Goal: Navigation & Orientation: Find specific page/section

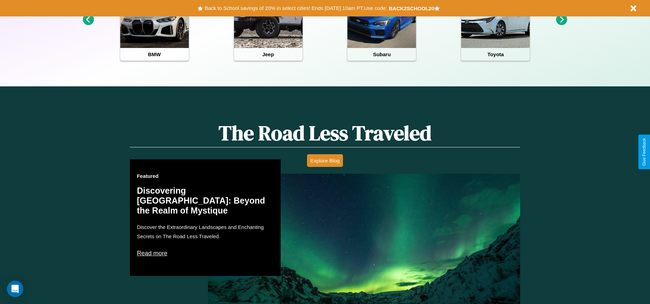
scroll to position [983, 0]
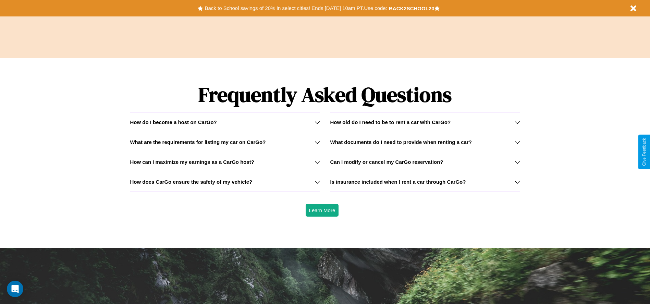
click at [425, 182] on h3 "Is insurance included when I rent a car through CarGo?" at bounding box center [398, 182] width 136 height 6
click at [225, 182] on h3 "How does CarGo ensure the safety of my vehicle?" at bounding box center [191, 182] width 122 height 6
click at [425, 122] on h3 "How old do I need to be to rent a car with CarGo?" at bounding box center [390, 122] width 121 height 6
click at [425, 142] on h3 "What documents do I need to provide when renting a car?" at bounding box center [401, 142] width 142 height 6
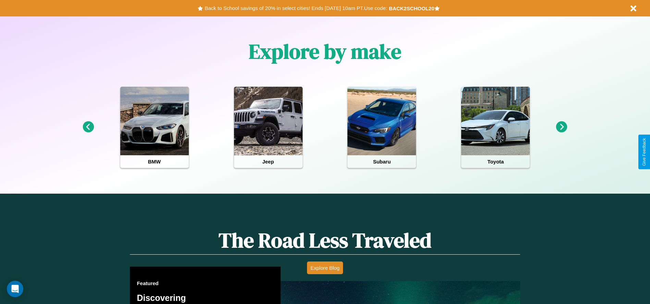
scroll to position [142, 0]
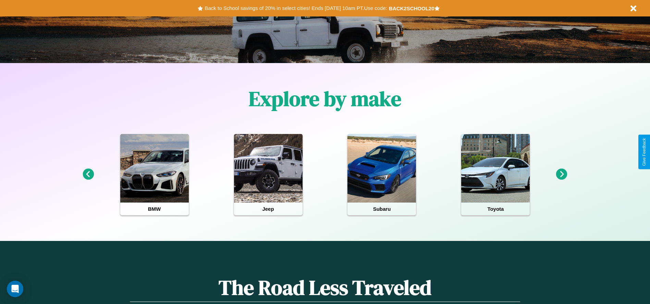
click at [562, 174] on icon at bounding box center [561, 174] width 11 height 11
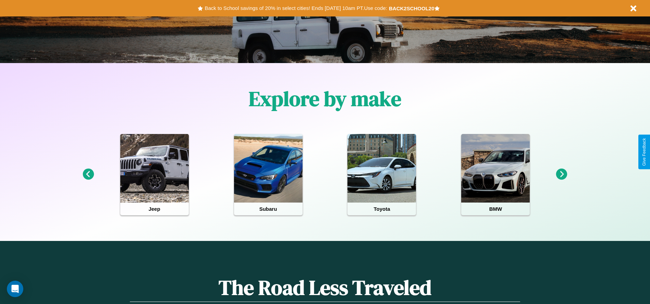
click at [562, 174] on icon at bounding box center [561, 174] width 11 height 11
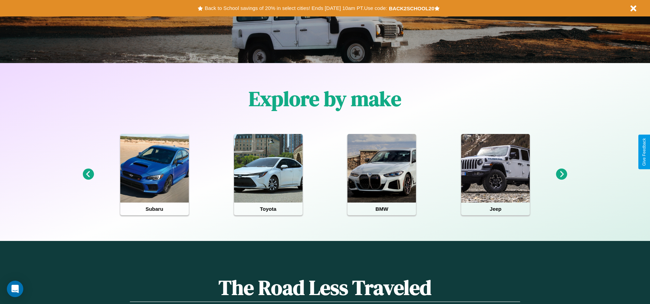
click at [562, 174] on icon at bounding box center [561, 174] width 11 height 11
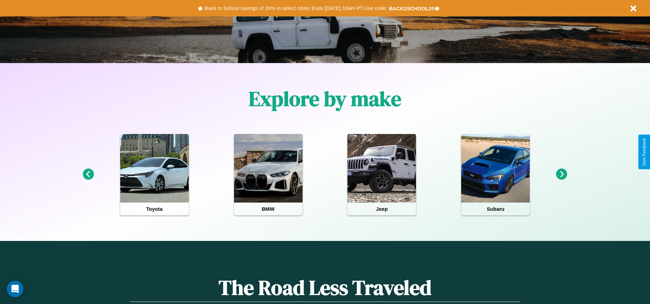
click at [88, 174] on icon at bounding box center [88, 174] width 11 height 11
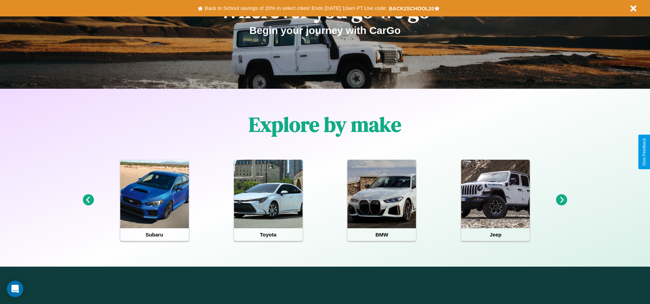
scroll to position [0, 0]
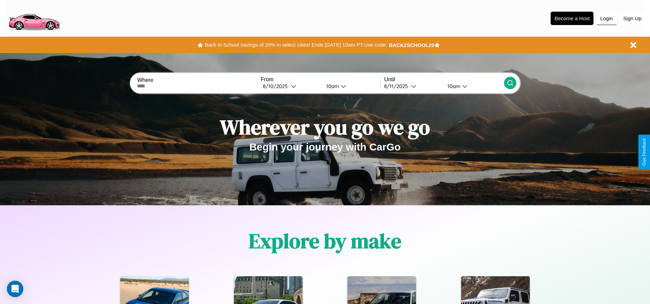
click at [607, 18] on button "Login" at bounding box center [607, 18] width 20 height 13
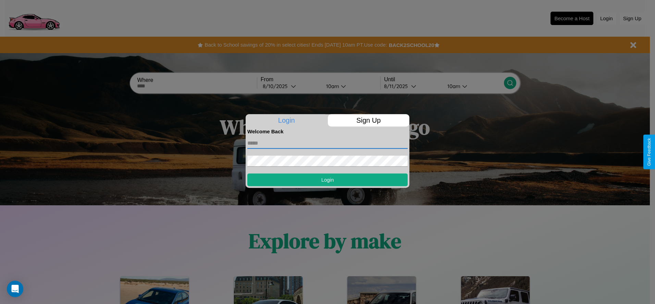
click at [328, 143] on input "text" at bounding box center [327, 143] width 160 height 11
type input "**********"
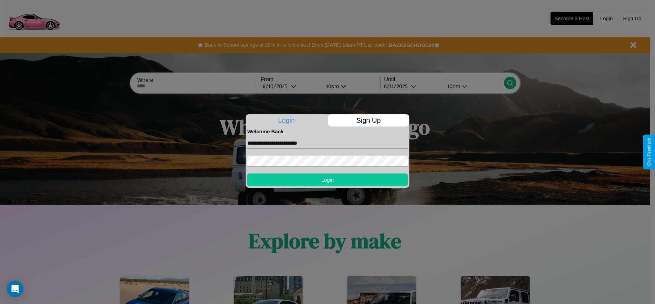
click at [328, 180] on button "Login" at bounding box center [327, 179] width 160 height 13
